Goal: Information Seeking & Learning: Learn about a topic

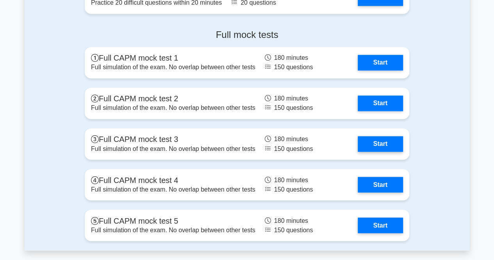
scroll to position [2074, 0]
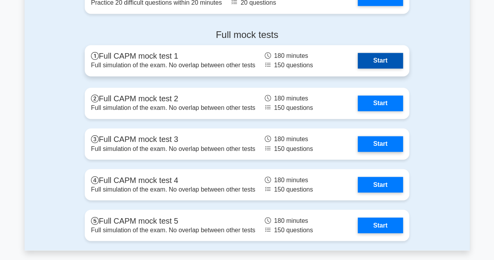
click at [358, 66] on link "Start" at bounding box center [380, 61] width 45 height 16
click at [358, 68] on link "Start" at bounding box center [380, 61] width 45 height 16
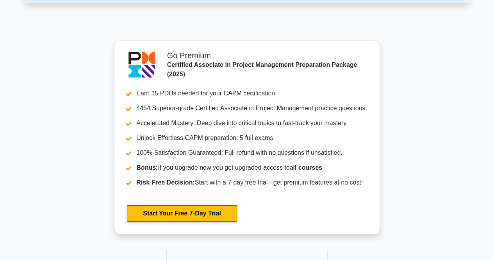
scroll to position [2209, 0]
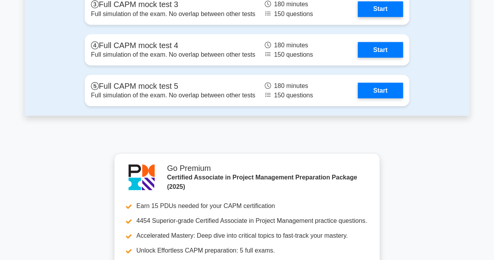
drag, startPoint x: 483, startPoint y: 168, endPoint x: 485, endPoint y: 132, distance: 35.9
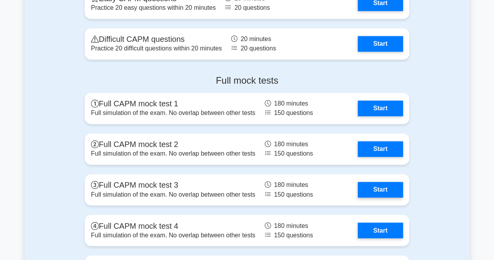
scroll to position [1927, 0]
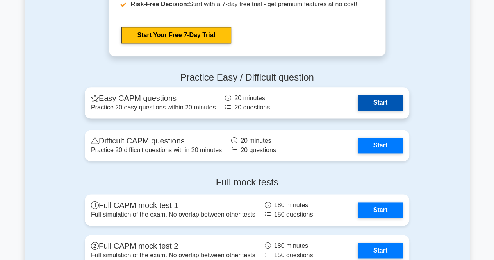
click at [375, 99] on link "Start" at bounding box center [380, 103] width 45 height 16
click at [375, 108] on link "Start" at bounding box center [380, 103] width 45 height 16
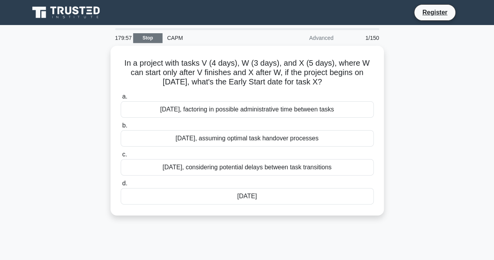
click at [148, 35] on link "Stop" at bounding box center [147, 38] width 29 height 10
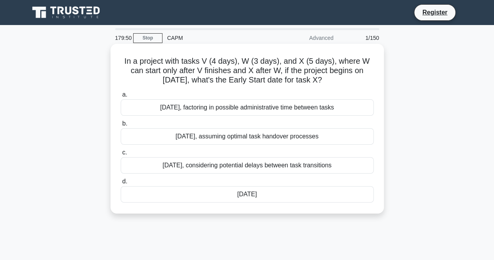
click at [192, 130] on div "July 13th, assuming optimal task handover processes" at bounding box center [247, 136] width 253 height 16
click at [121, 126] on input "b. July 13th, assuming optimal task handover processes" at bounding box center [121, 123] width 0 height 5
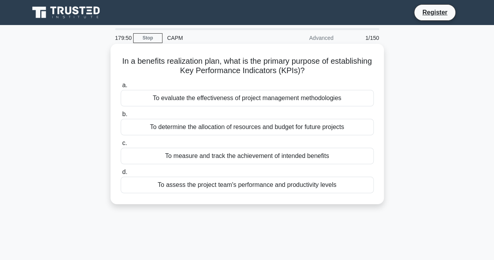
click at [190, 142] on div "a. To evaluate the effectiveness of project management methodologies b. To dete…" at bounding box center [247, 137] width 262 height 116
click at [187, 154] on div "To measure and track the achievement of intended benefits" at bounding box center [247, 156] width 253 height 16
click at [121, 146] on input "c. To measure and track the achievement of intended benefits" at bounding box center [121, 143] width 0 height 5
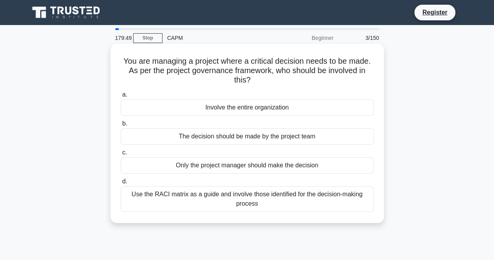
click at [191, 134] on div "The decision should be made by the project team" at bounding box center [247, 136] width 253 height 16
click at [121, 126] on input "b. The decision should be made by the project team" at bounding box center [121, 123] width 0 height 5
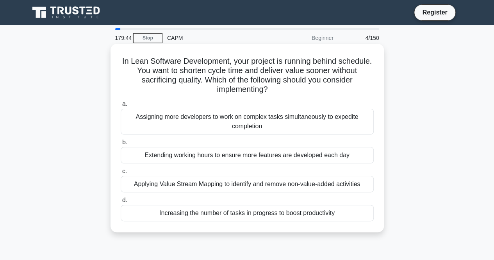
click at [207, 61] on h5 "In Lean Software Development, your project is running behind schedule. You want…" at bounding box center [247, 75] width 255 height 38
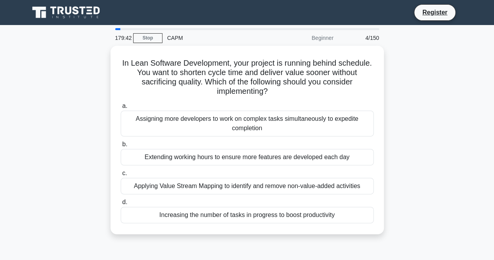
click at [130, 34] on div "179:42" at bounding box center [121, 38] width 23 height 16
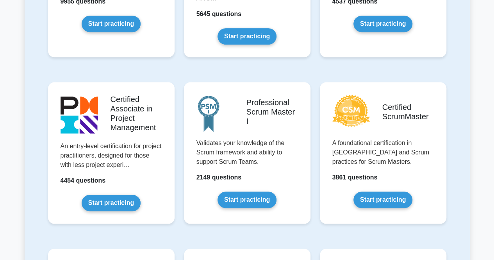
scroll to position [278, 0]
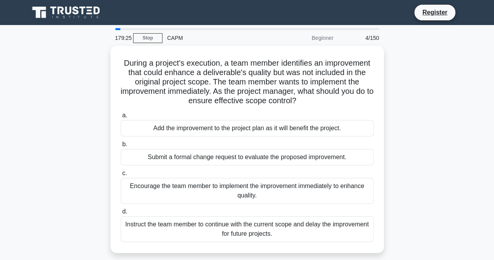
click at [176, 37] on div "CAPM" at bounding box center [215, 38] width 107 height 16
click at [124, 35] on div "179:23" at bounding box center [121, 38] width 23 height 16
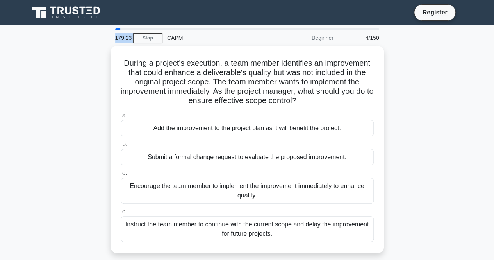
click at [124, 35] on div "179:23" at bounding box center [121, 38] width 23 height 16
click at [180, 39] on div "CAPM" at bounding box center [215, 38] width 107 height 16
drag, startPoint x: 121, startPoint y: 27, endPoint x: 122, endPoint y: 36, distance: 8.7
click at [108, 27] on main "179:19 Stop CAPM Beginner 4/150 During a project's execution, a team member ide…" at bounding box center [247, 223] width 494 height 397
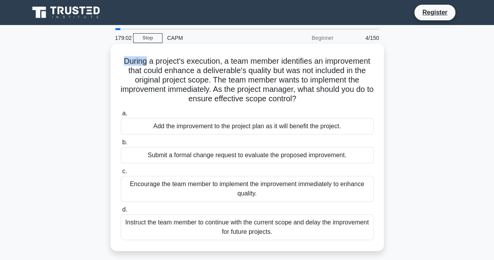
drag, startPoint x: 118, startPoint y: 60, endPoint x: 143, endPoint y: 59, distance: 25.0
click at [143, 59] on div "During a project's execution, a team member identifies an improvement that coul…" at bounding box center [247, 147] width 267 height 201
